Goal: Information Seeking & Learning: Understand process/instructions

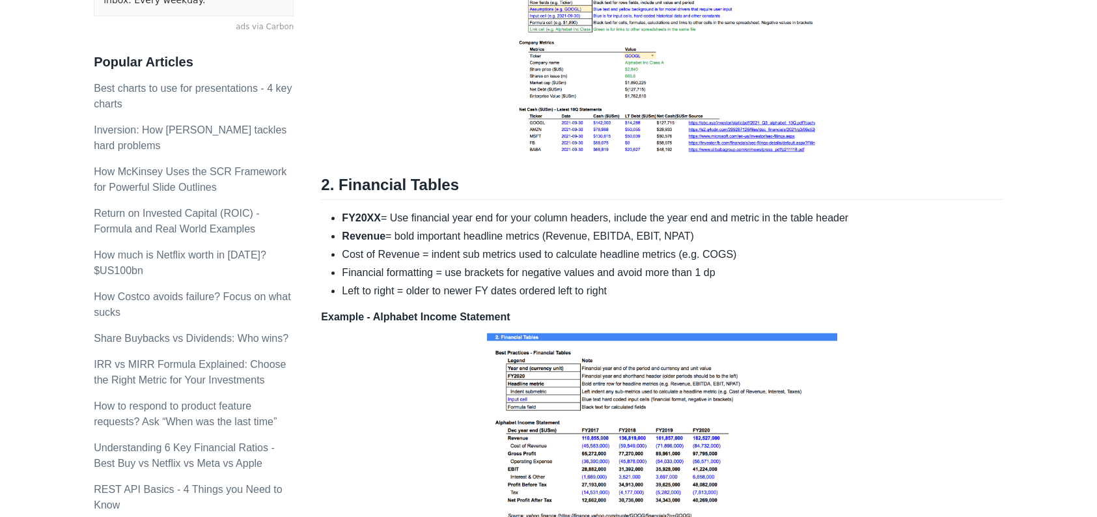
scroll to position [456, 0]
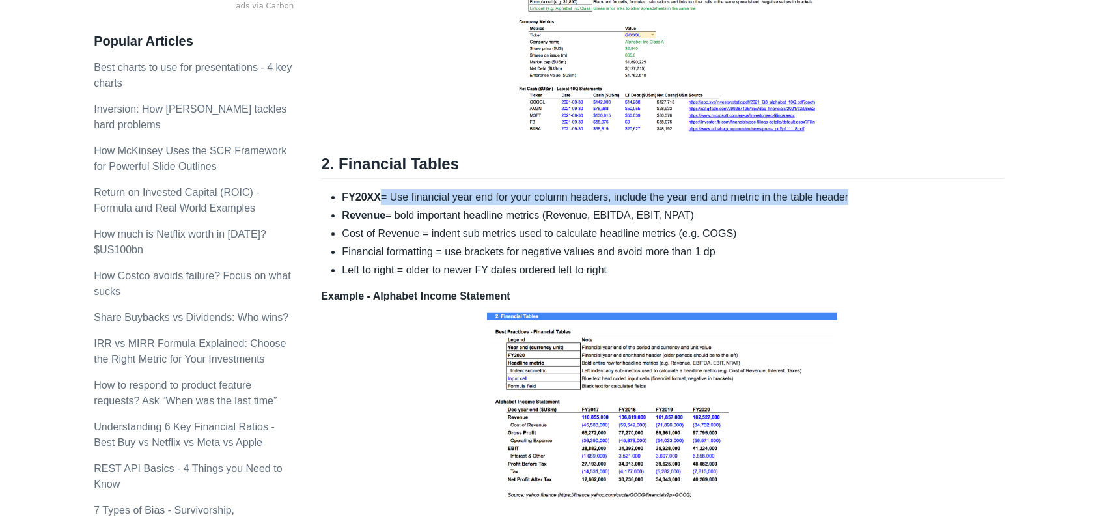
drag, startPoint x: 378, startPoint y: 199, endPoint x: 334, endPoint y: 204, distance: 43.9
click at [334, 204] on ul "FY20XX = Use financial year end for your column headers, include the year end a…" at bounding box center [662, 233] width 682 height 89
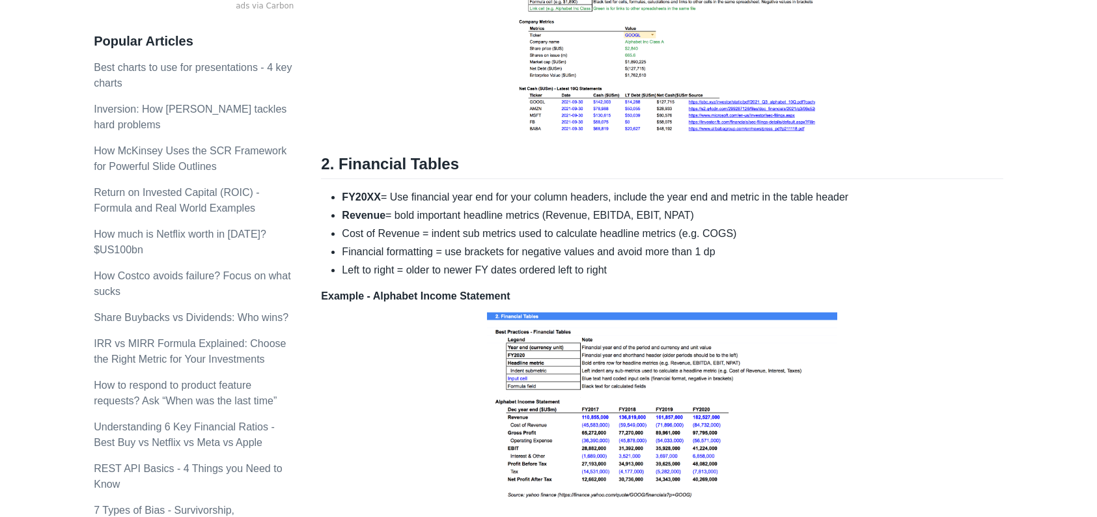
drag, startPoint x: 359, startPoint y: 210, endPoint x: 367, endPoint y: 206, distance: 9.3
click at [359, 210] on strong "Revenue" at bounding box center [364, 215] width 44 height 11
drag, startPoint x: 375, startPoint y: 201, endPoint x: 341, endPoint y: 201, distance: 34.5
click at [341, 201] on ul "FY20XX = Use financial year end for your column headers, include the year end a…" at bounding box center [662, 233] width 682 height 89
copy strong "FY20XX"
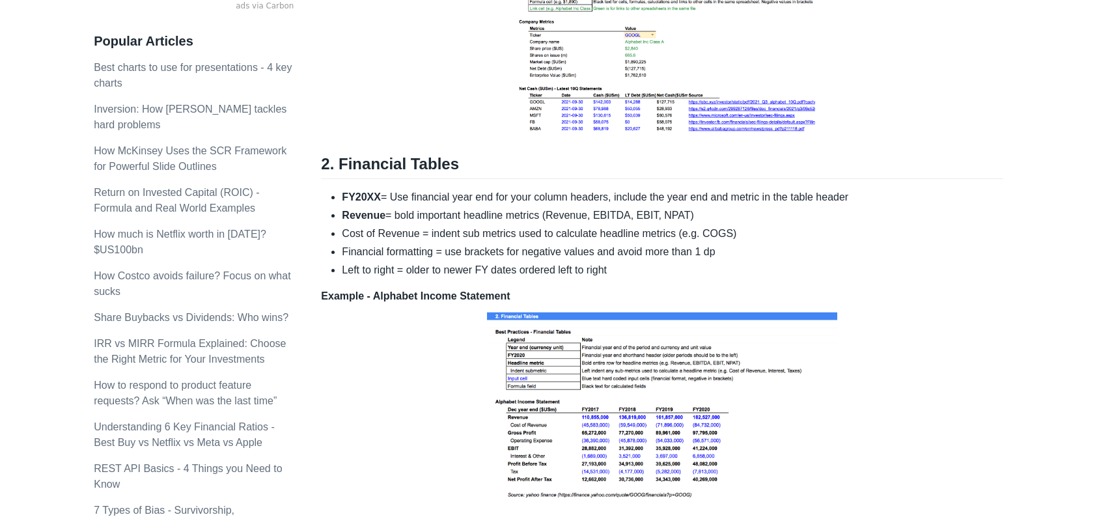
click at [432, 227] on li "Cost of Revenue = indent sub metrics used to calculate headline metrics (e.g. C…" at bounding box center [672, 234] width 661 height 16
click at [417, 240] on ul "FY20XX = Use financial year end for your column headers, include the year end a…" at bounding box center [662, 233] width 682 height 89
click at [386, 320] on p "Example - Alphabet Income Statement" at bounding box center [662, 396] width 682 height 217
drag, startPoint x: 618, startPoint y: 272, endPoint x: 422, endPoint y: 278, distance: 196.1
click at [365, 278] on div "Here are three core formatting best practices you can apply for financial model…" at bounding box center [662, 310] width 682 height 1125
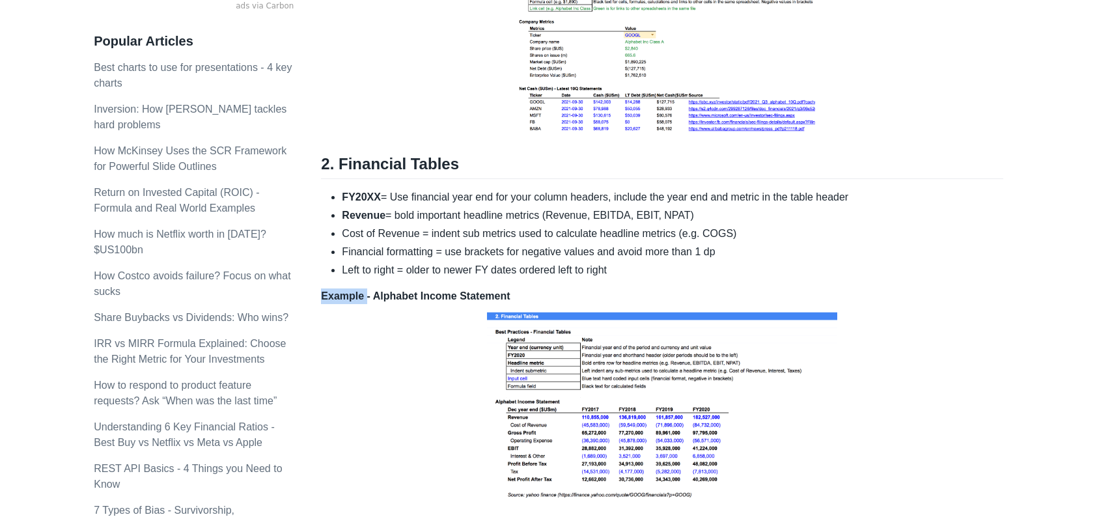
click at [710, 267] on li "Left to right = older to newer FY dates ordered left to right" at bounding box center [672, 270] width 661 height 16
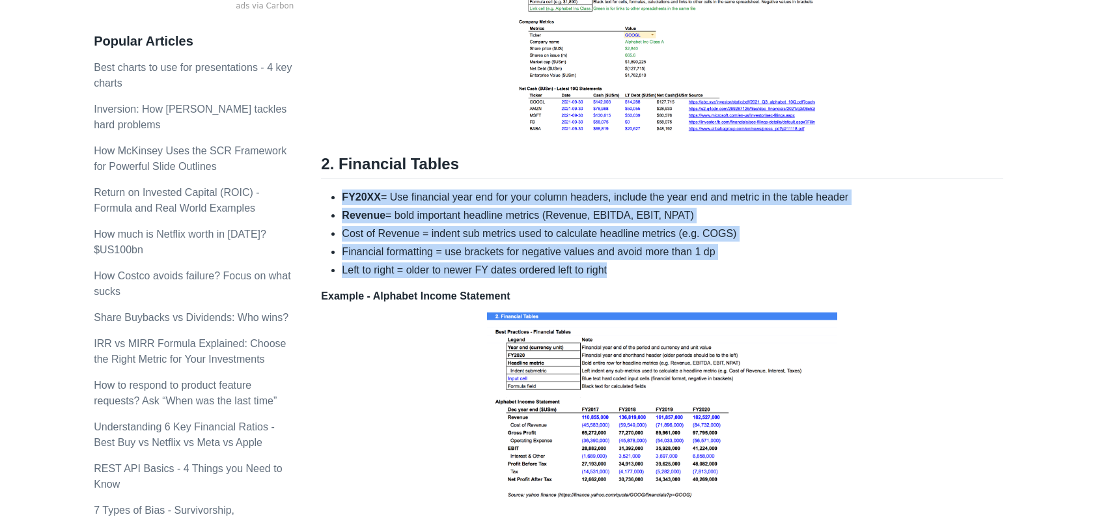
drag, startPoint x: 617, startPoint y: 270, endPoint x: 328, endPoint y: 195, distance: 298.8
click at [328, 195] on ul "FY20XX = Use financial year end for your column headers, include the year end a…" at bounding box center [662, 233] width 682 height 89
copy ul "FY20XX = Use financial year end for your column headers, include the year end a…"
click at [888, 251] on li "Financial formatting = use brackets for negative values and avoid more than 1 dp" at bounding box center [672, 252] width 661 height 16
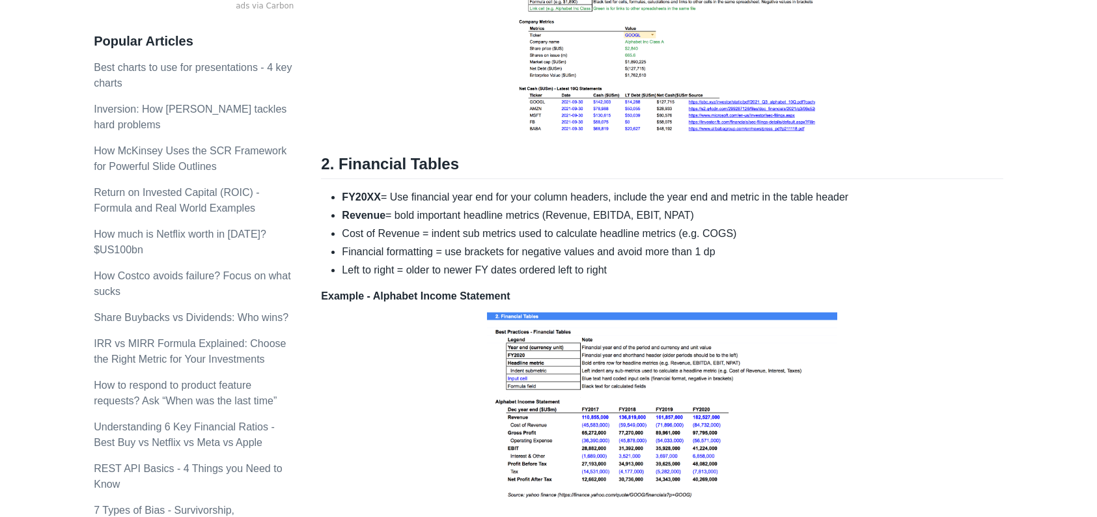
drag, startPoint x: 401, startPoint y: 400, endPoint x: 412, endPoint y: 402, distance: 10.5
click at [401, 400] on p "Example - Alphabet Income Statement" at bounding box center [662, 396] width 682 height 217
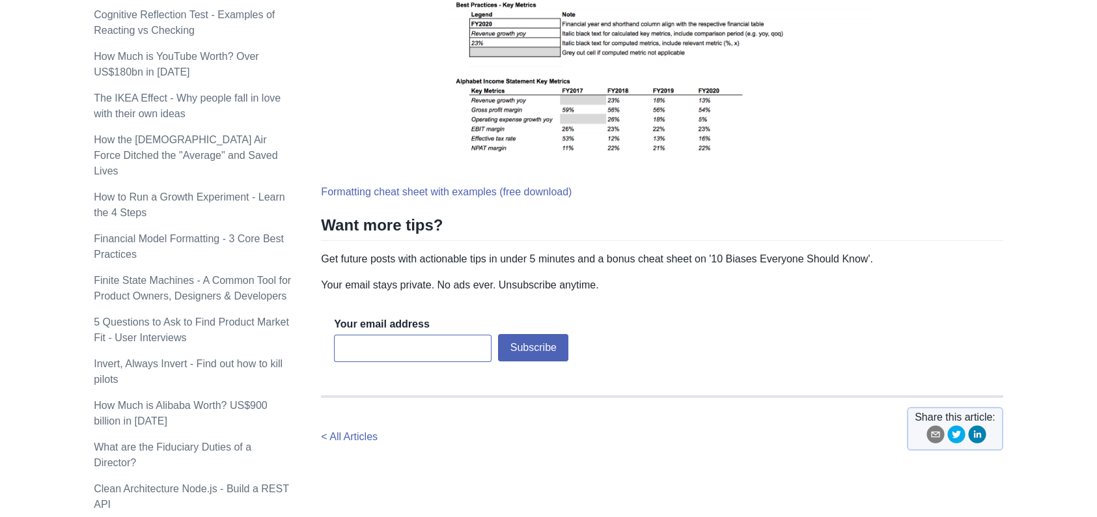
scroll to position [1129, 0]
